Goal: Navigation & Orientation: Find specific page/section

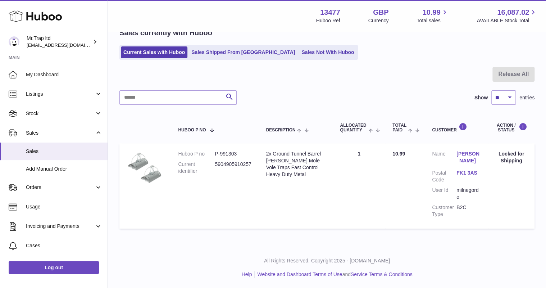
click at [49, 71] on span "My Dashboard" at bounding box center [64, 74] width 76 height 7
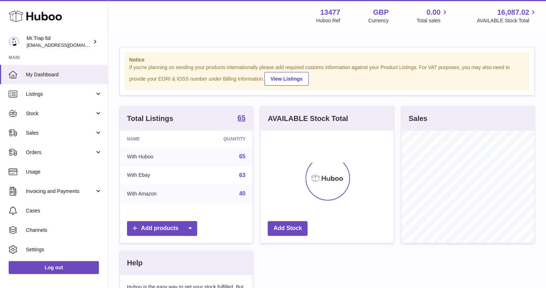
scroll to position [112, 133]
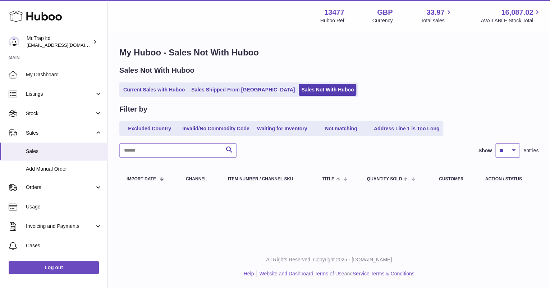
click at [52, 132] on span "Sales" at bounding box center [60, 132] width 69 height 7
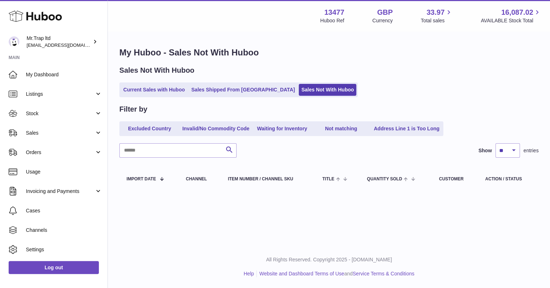
click at [52, 137] on link "Sales" at bounding box center [53, 132] width 107 height 19
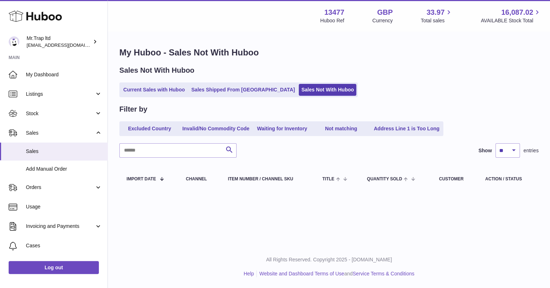
click at [49, 75] on span "My Dashboard" at bounding box center [64, 74] width 76 height 7
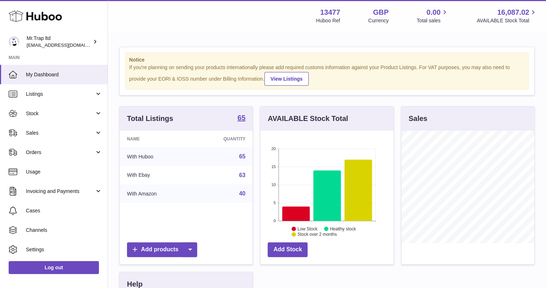
scroll to position [112, 133]
click at [47, 94] on span "Listings" at bounding box center [60, 94] width 69 height 7
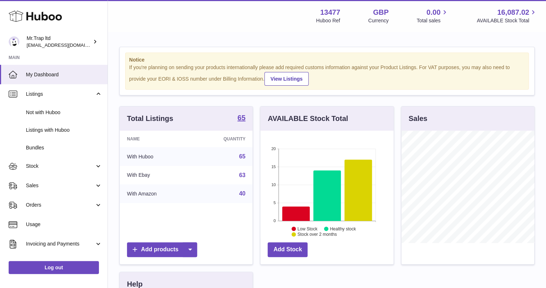
click at [50, 22] on icon at bounding box center [35, 16] width 53 height 14
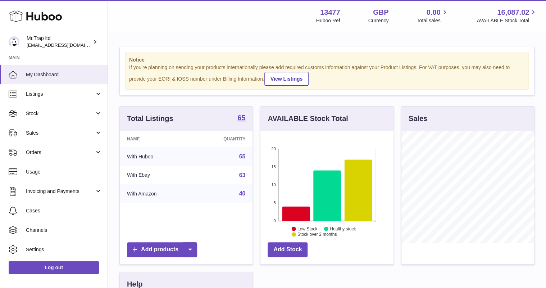
scroll to position [112, 133]
click at [37, 131] on span "Sales" at bounding box center [60, 132] width 69 height 7
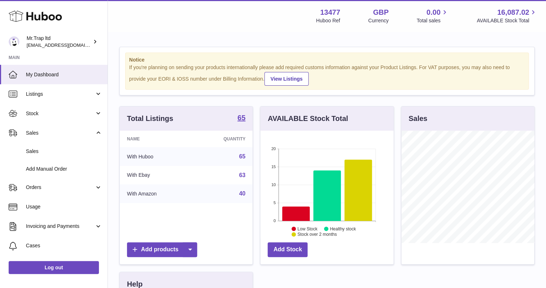
click at [37, 146] on link "Sales" at bounding box center [53, 151] width 107 height 18
